Goal: Task Accomplishment & Management: Complete application form

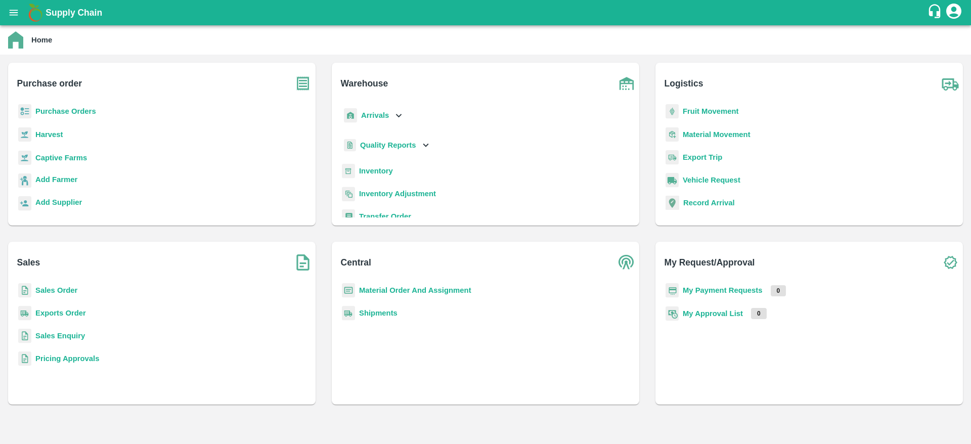
click at [48, 112] on b "Purchase Orders" at bounding box center [65, 111] width 61 height 8
click at [49, 205] on b "Add Supplier" at bounding box center [58, 202] width 47 height 8
